Goal: Find specific page/section: Find specific page/section

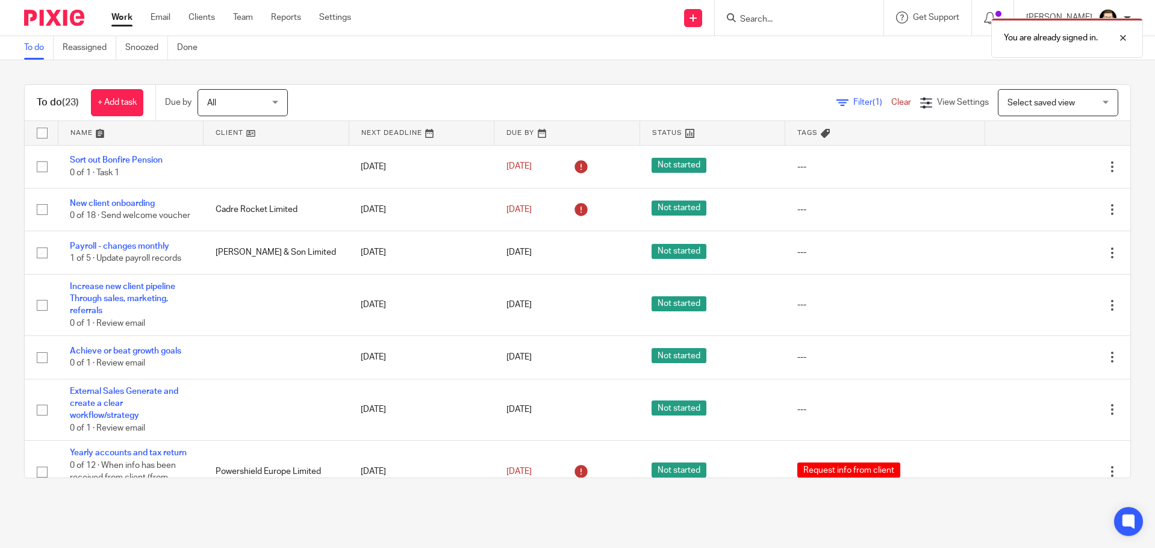
click at [784, 11] on form at bounding box center [803, 17] width 128 height 15
click at [776, 23] on div "You are already signed in." at bounding box center [859, 35] width 565 height 46
click at [778, 22] on div "You are already signed in." at bounding box center [859, 35] width 565 height 46
click at [1122, 34] on div at bounding box center [1113, 38] width 33 height 14
click at [793, 18] on input "Search" at bounding box center [793, 19] width 108 height 11
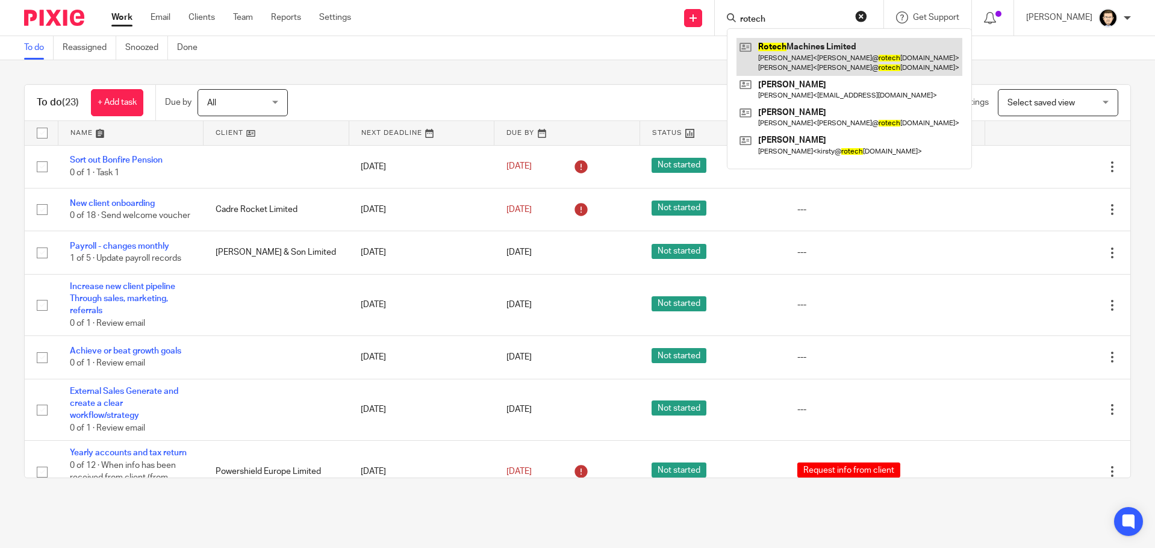
type input "rotech"
click at [852, 55] on link at bounding box center [849, 56] width 226 height 37
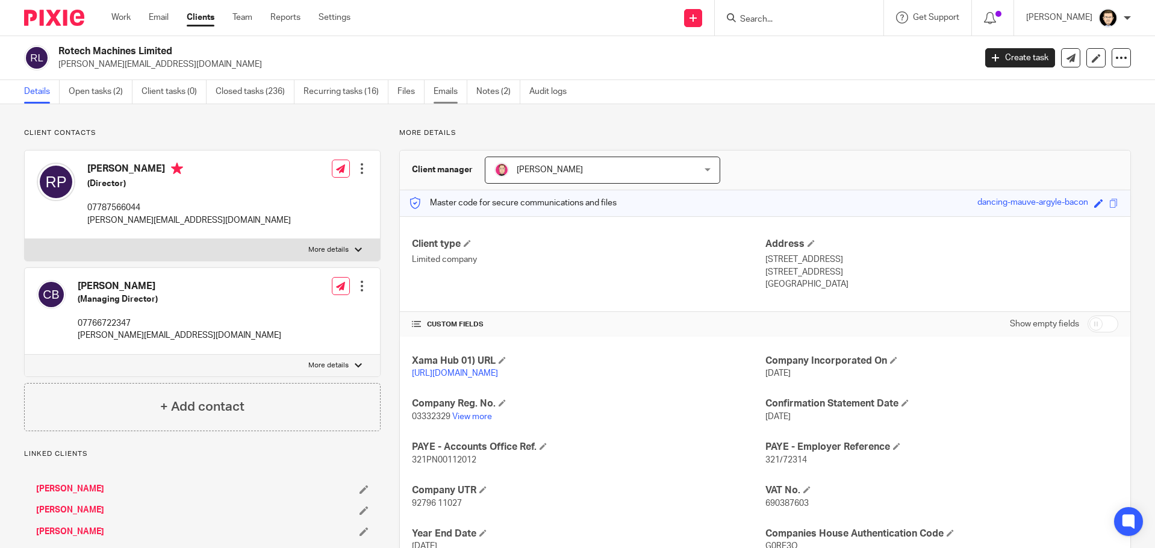
click at [450, 92] on link "Emails" at bounding box center [450, 91] width 34 height 23
